Goal: Information Seeking & Learning: Understand process/instructions

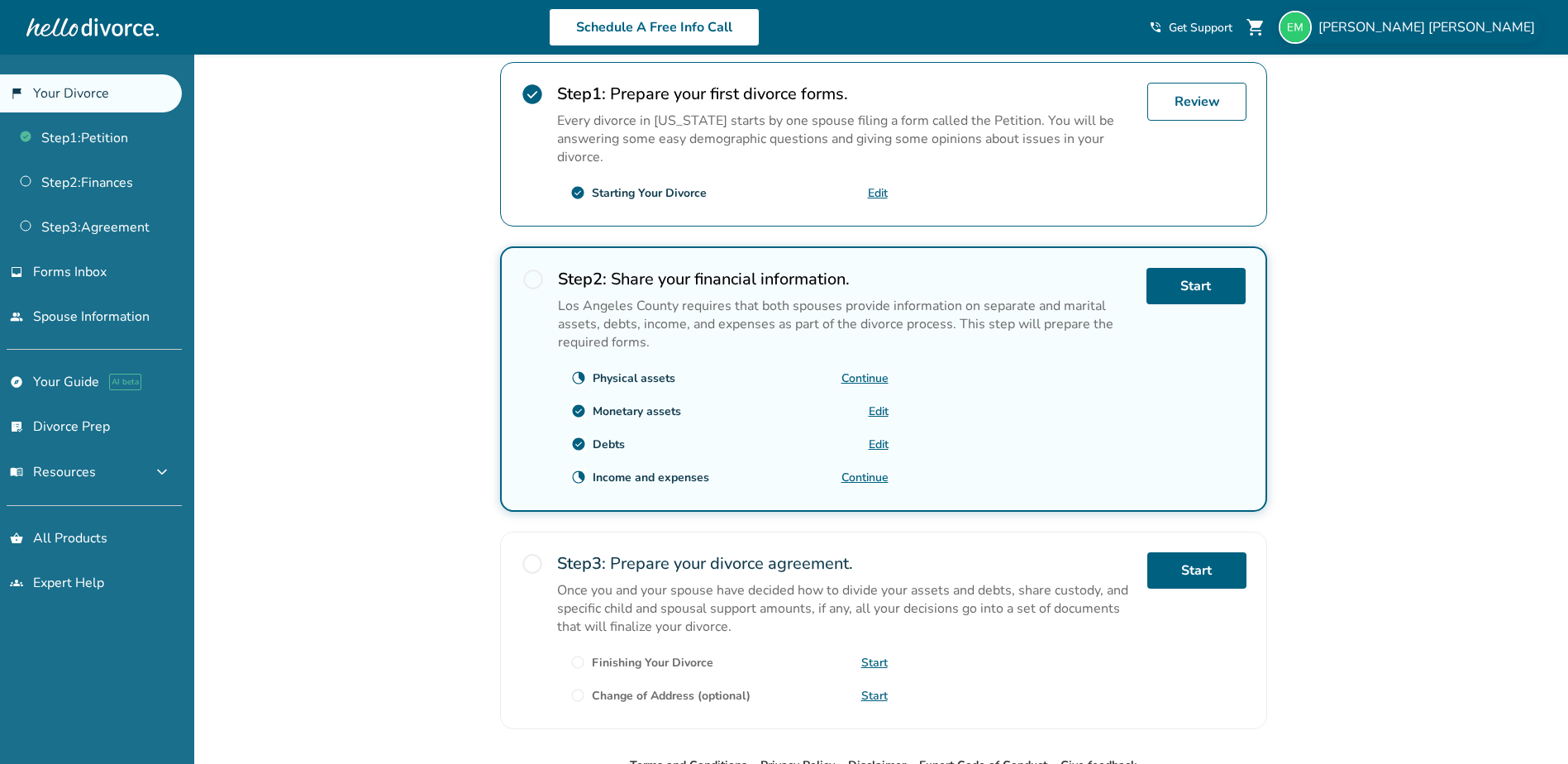
click at [1484, 30] on span "[PERSON_NAME]" at bounding box center [1429, 27] width 223 height 18
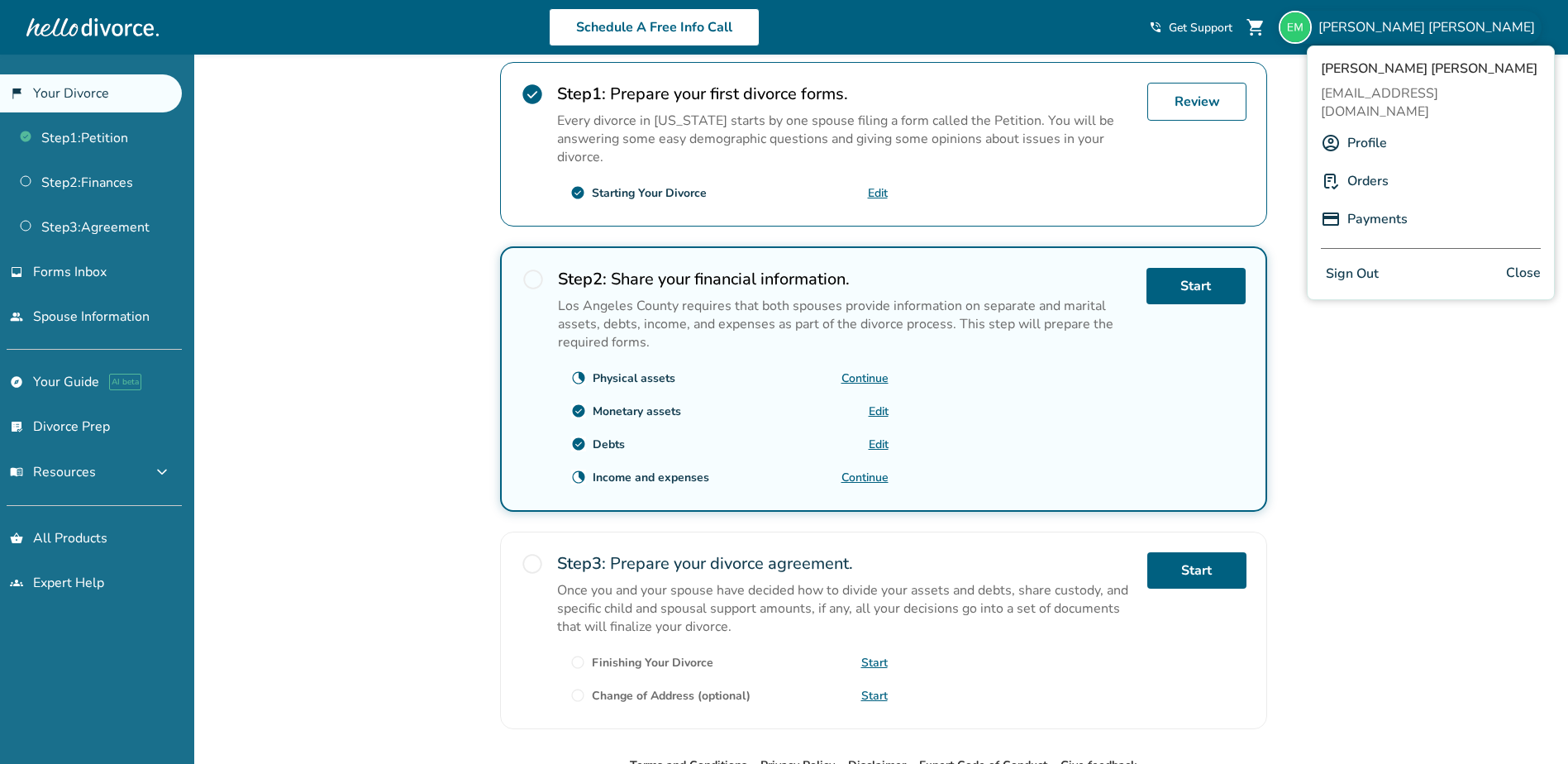
click at [1361, 165] on link "Orders" at bounding box center [1368, 180] width 42 height 32
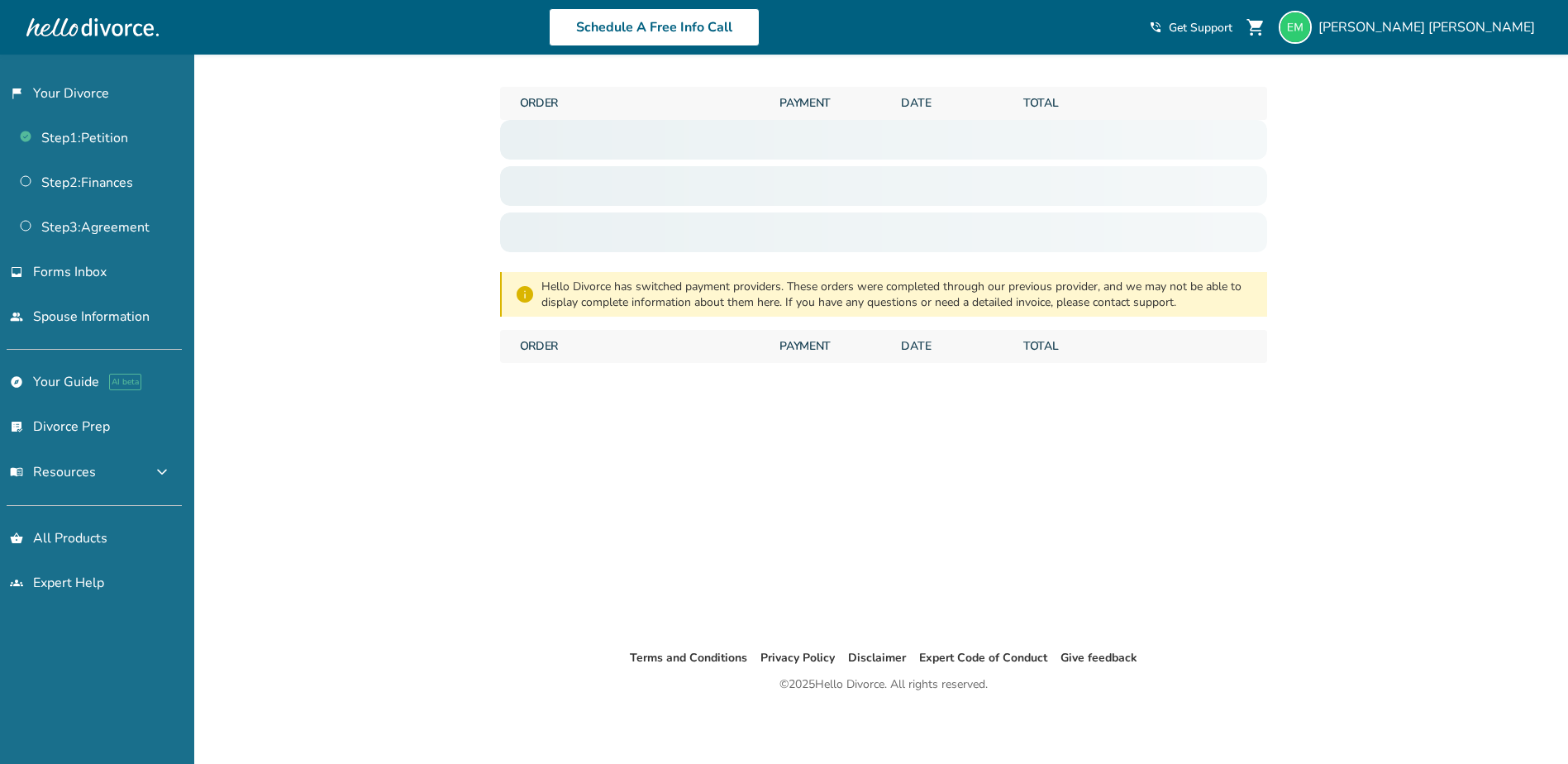
scroll to position [54, 0]
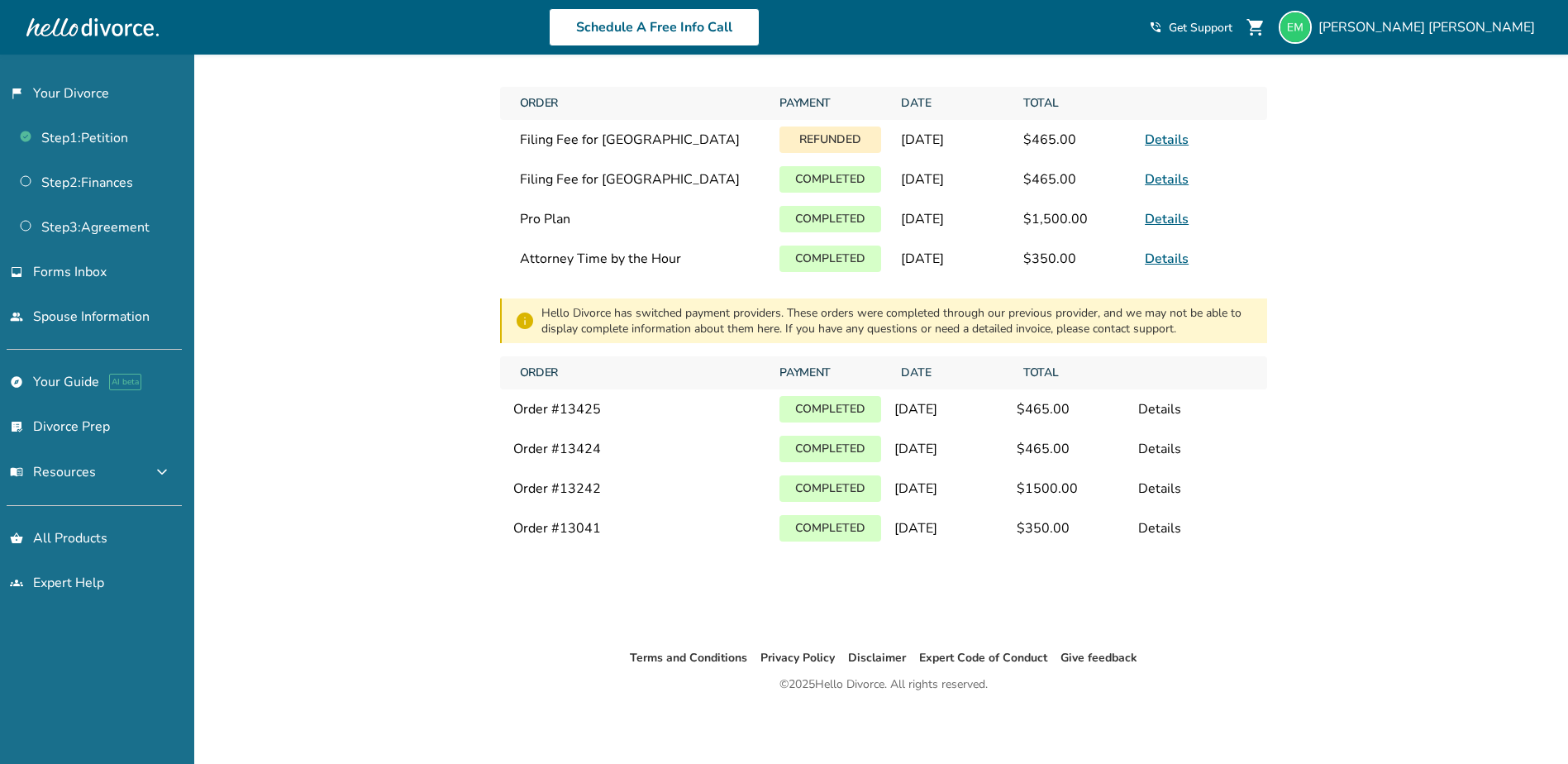
click at [1164, 259] on link "Details" at bounding box center [1167, 259] width 43 height 18
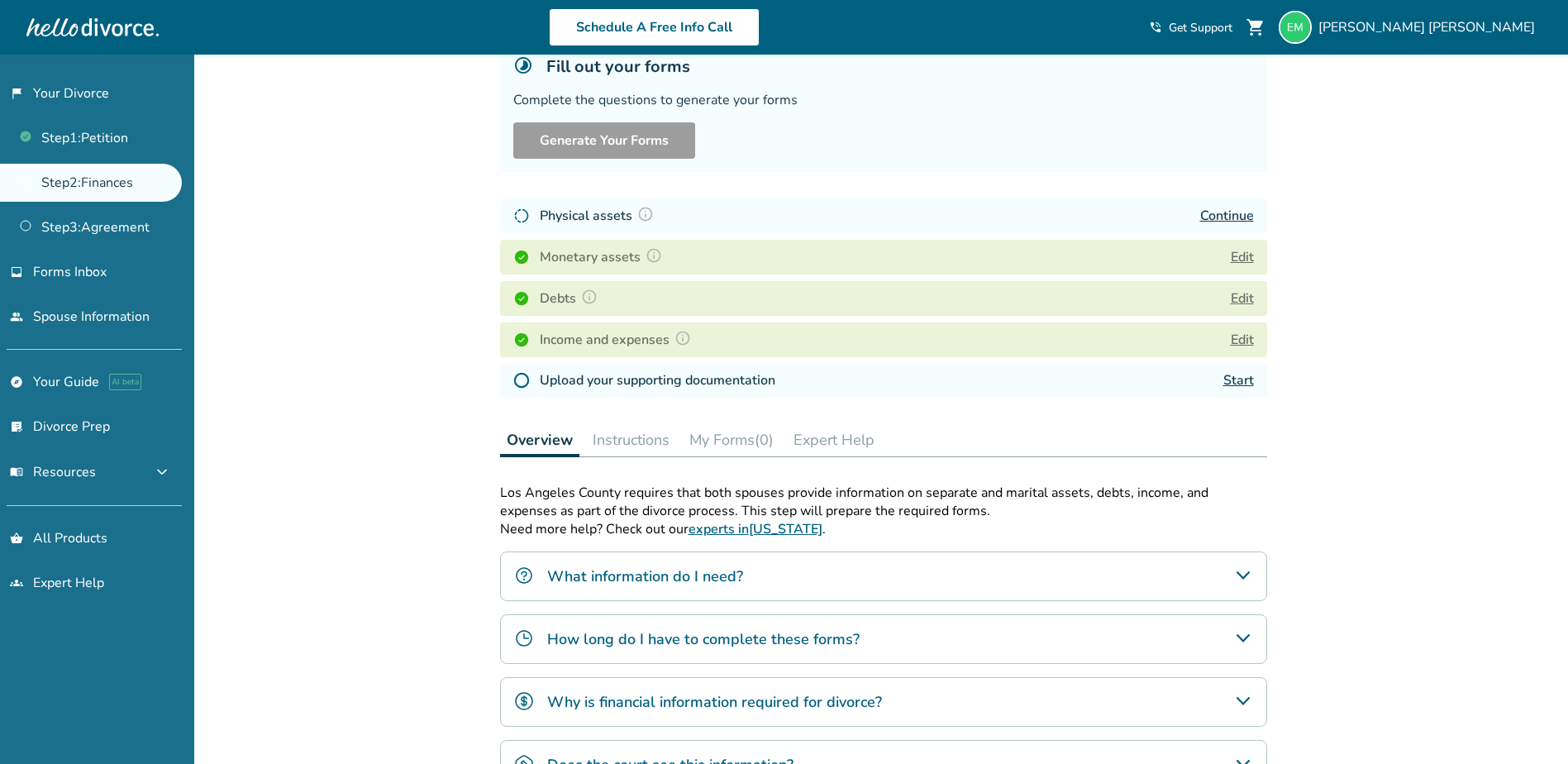
scroll to position [165, 0]
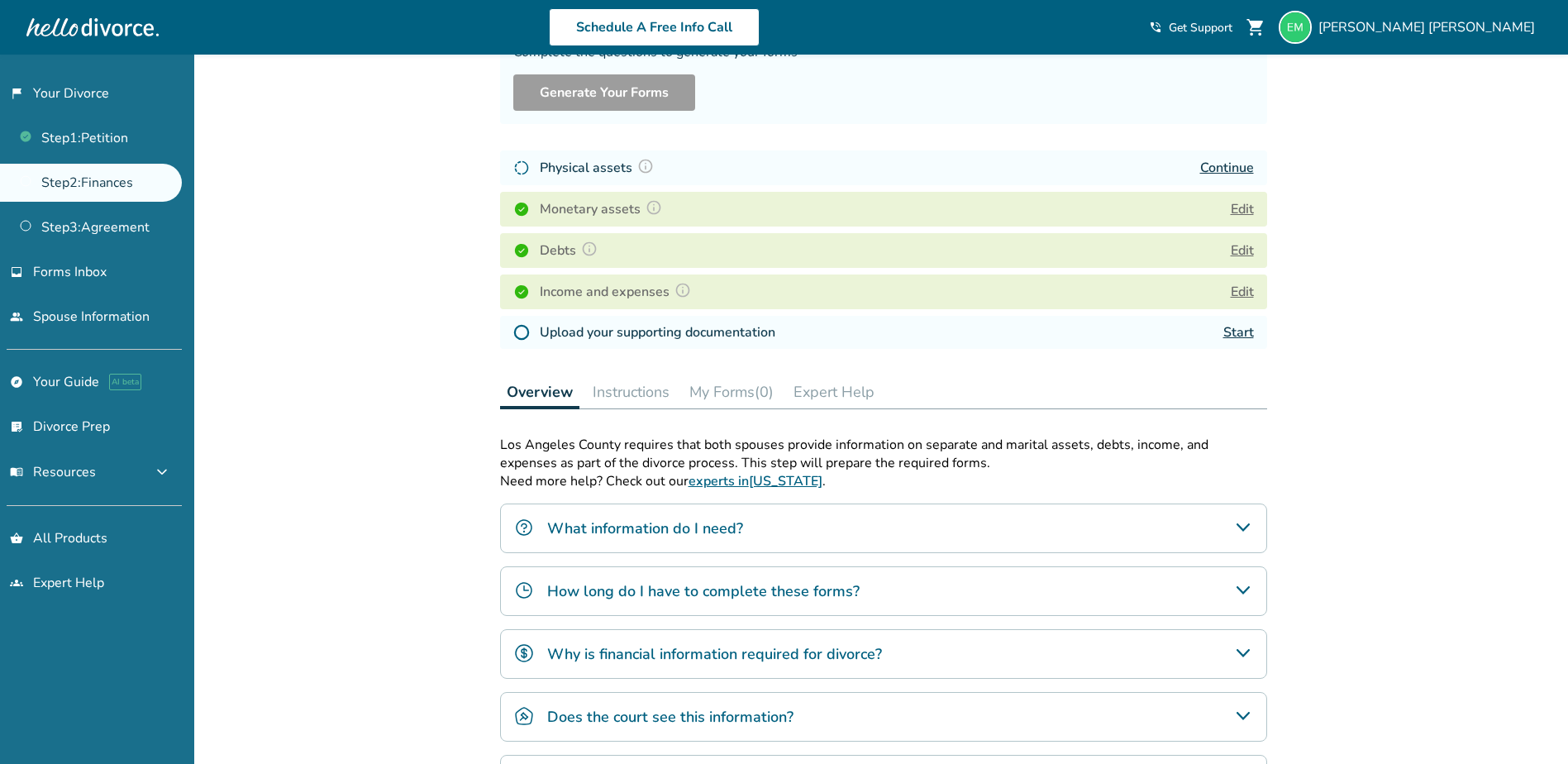
click at [594, 533] on h4 "What information do I need?" at bounding box center [645, 528] width 196 height 22
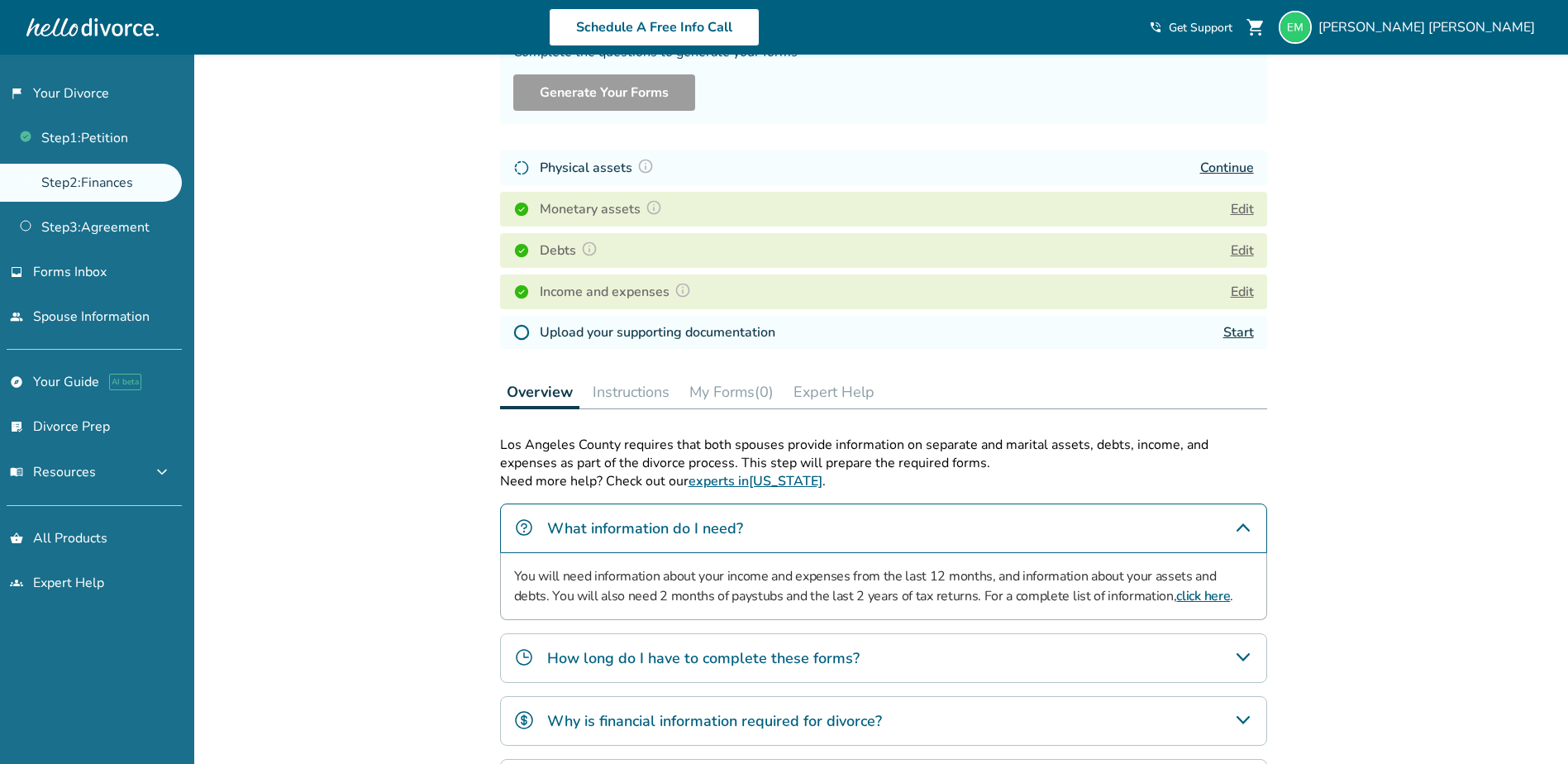
click at [1182, 592] on link "click here" at bounding box center [1202, 596] width 53 height 18
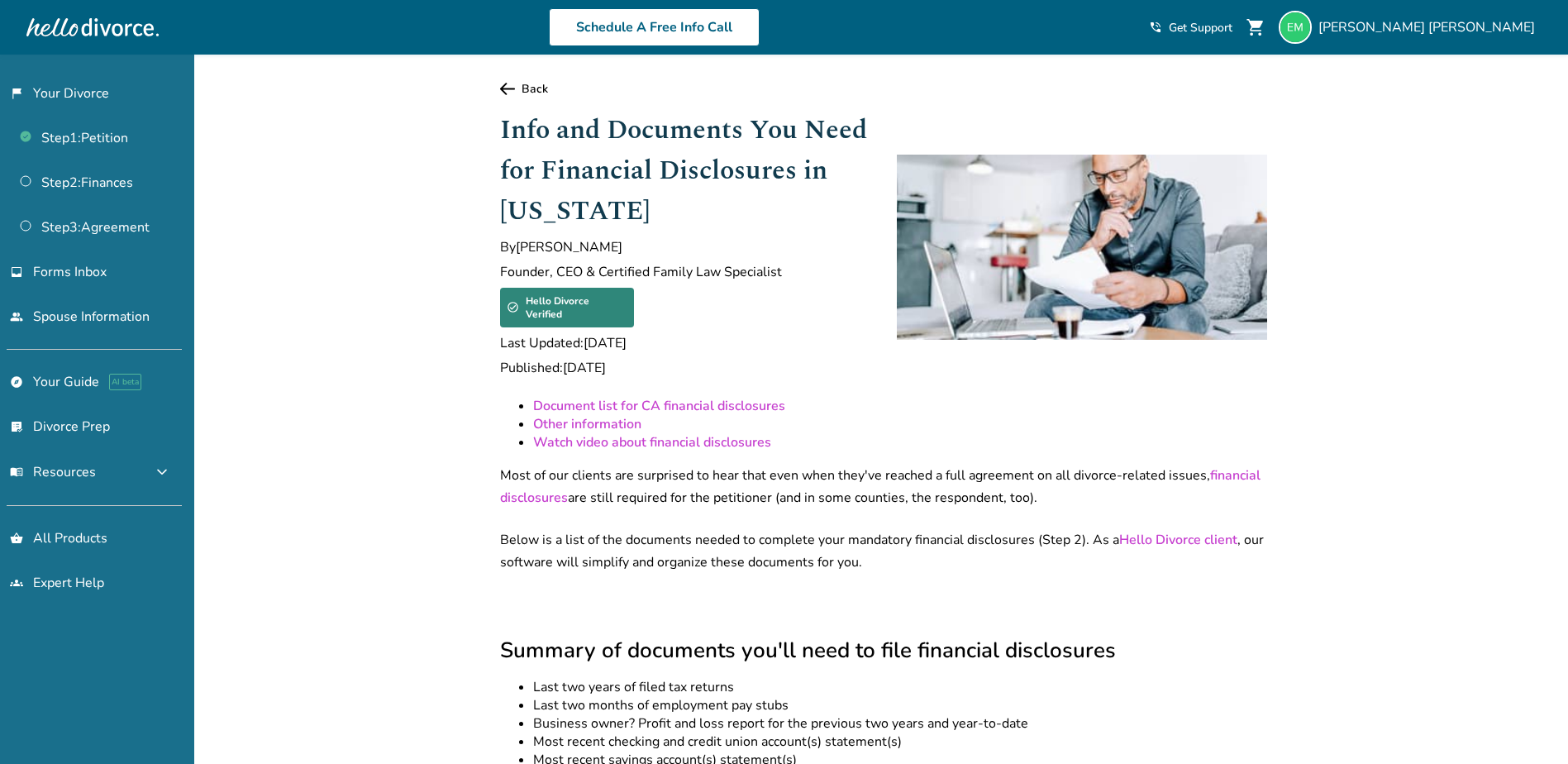
click at [656, 397] on link "Document list for CA financial disclosures" at bounding box center [659, 406] width 252 height 18
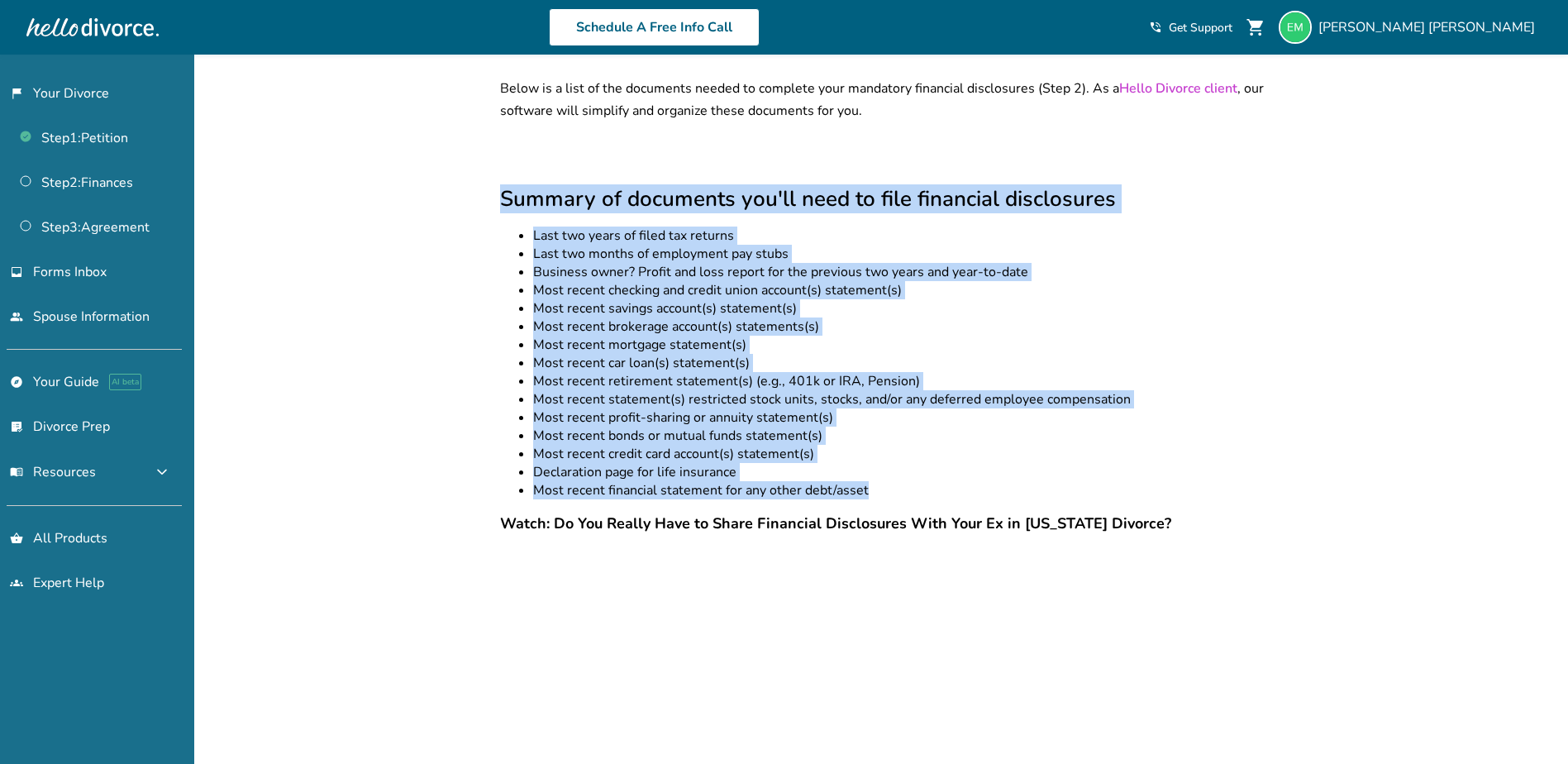
drag, startPoint x: 473, startPoint y: 181, endPoint x: 1218, endPoint y: 483, distance: 803.9
click at [1217, 463] on li "Declaration page for life insurance" at bounding box center [899, 472] width 734 height 18
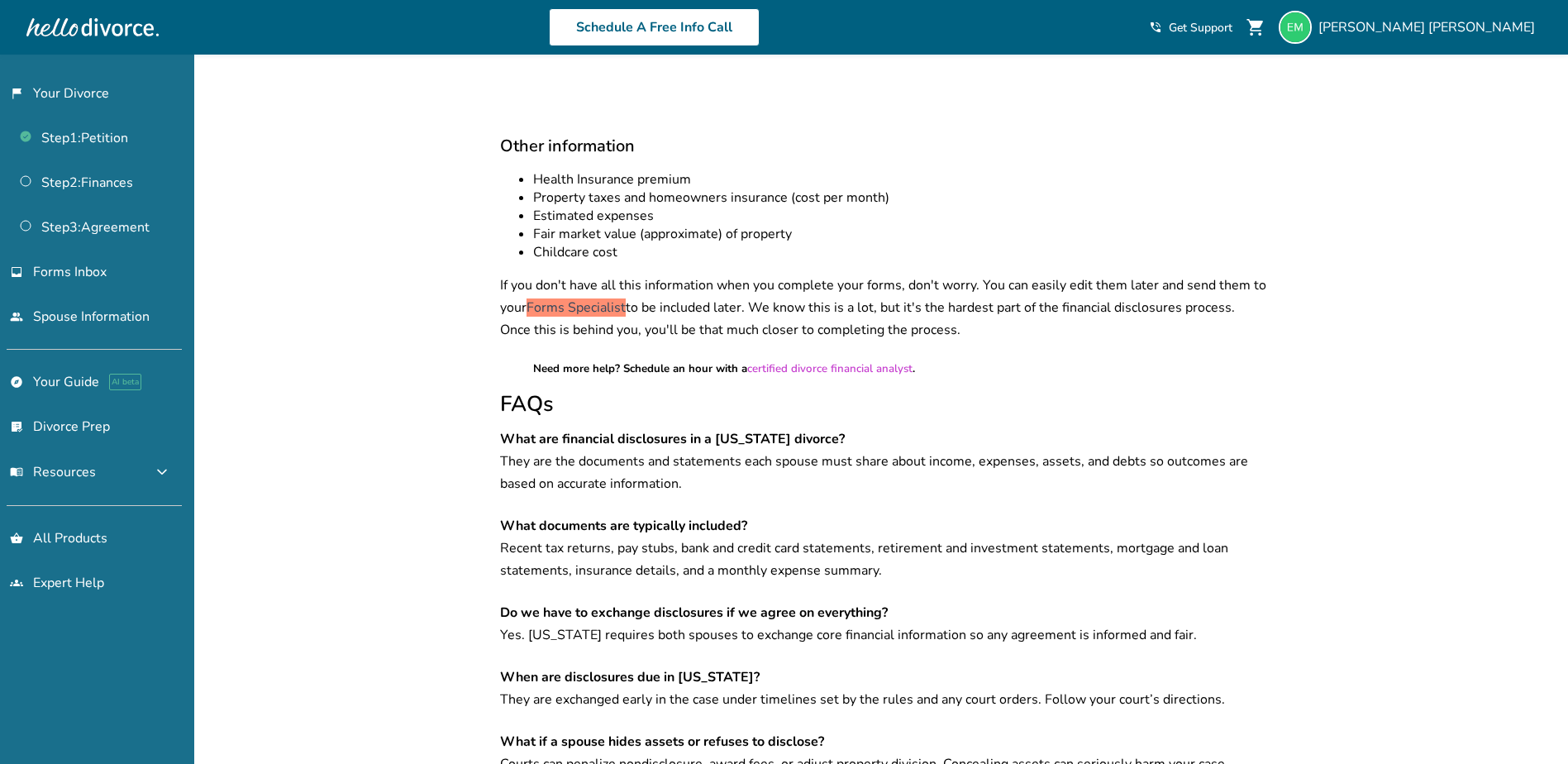
scroll to position [1195, 0]
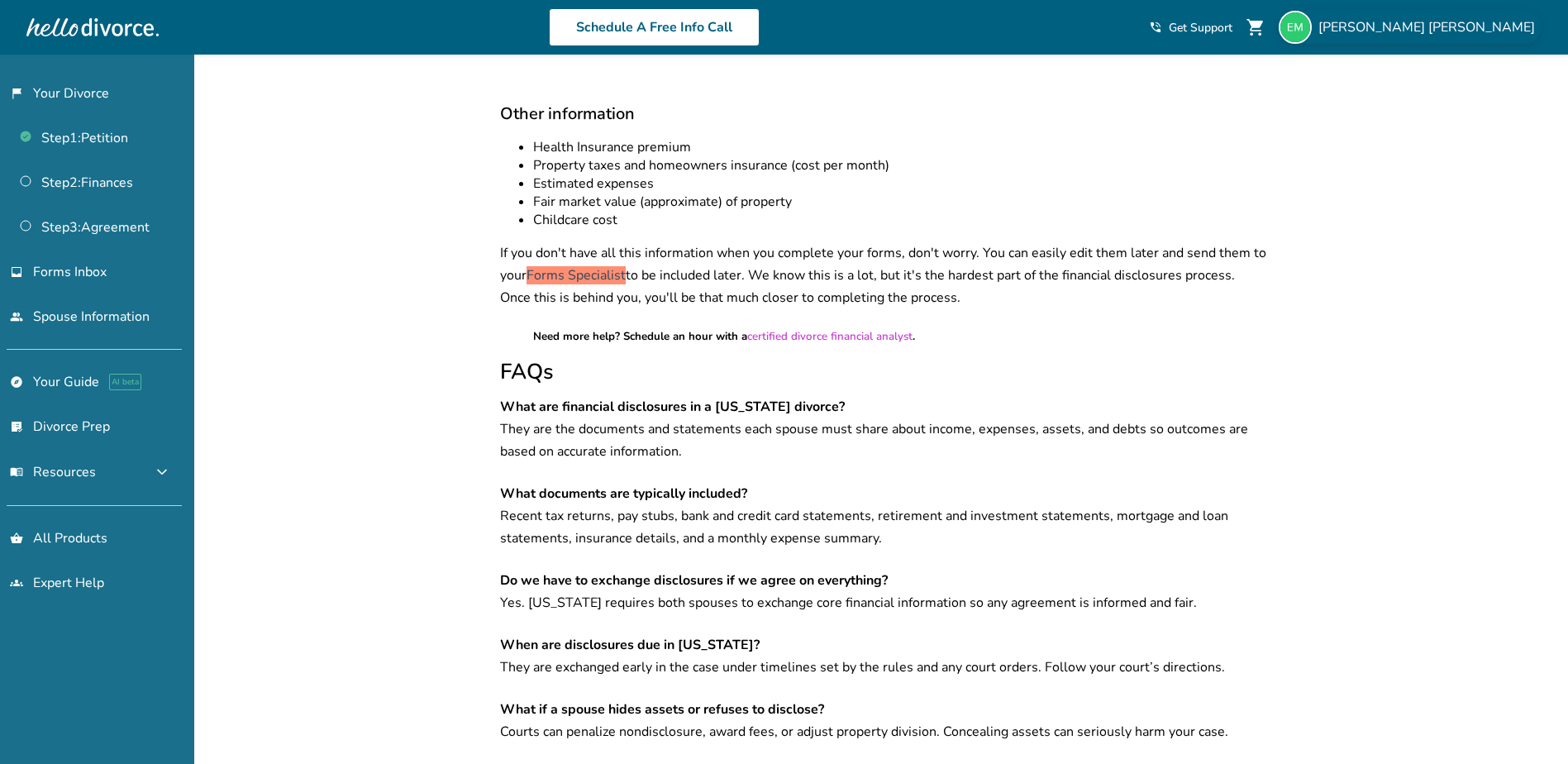
click at [1498, 30] on span "Emily Mourey" at bounding box center [1429, 27] width 223 height 18
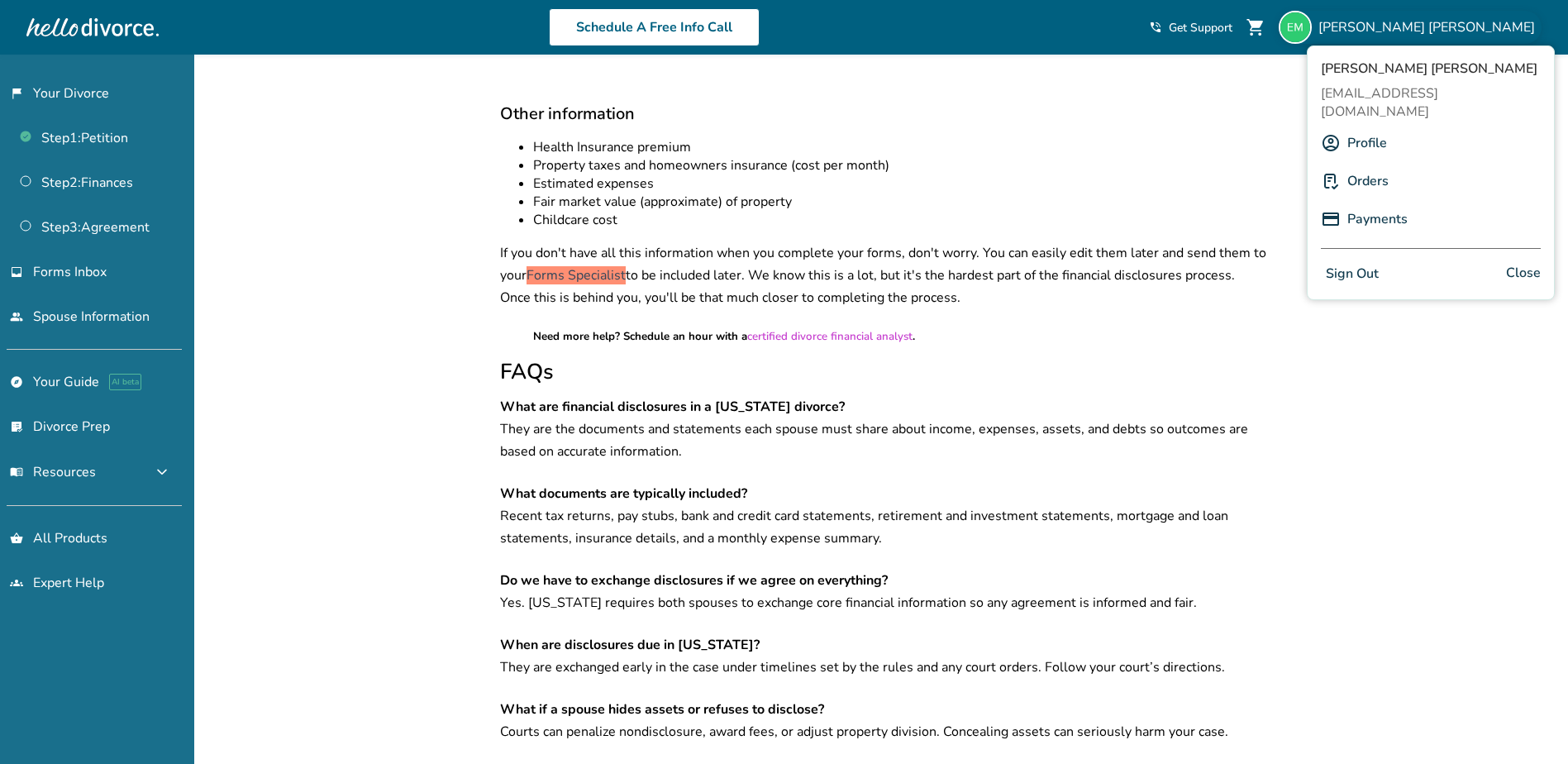
click at [1347, 262] on button "Sign Out" at bounding box center [1352, 274] width 63 height 24
